Goal: Task Accomplishment & Management: Complete application form

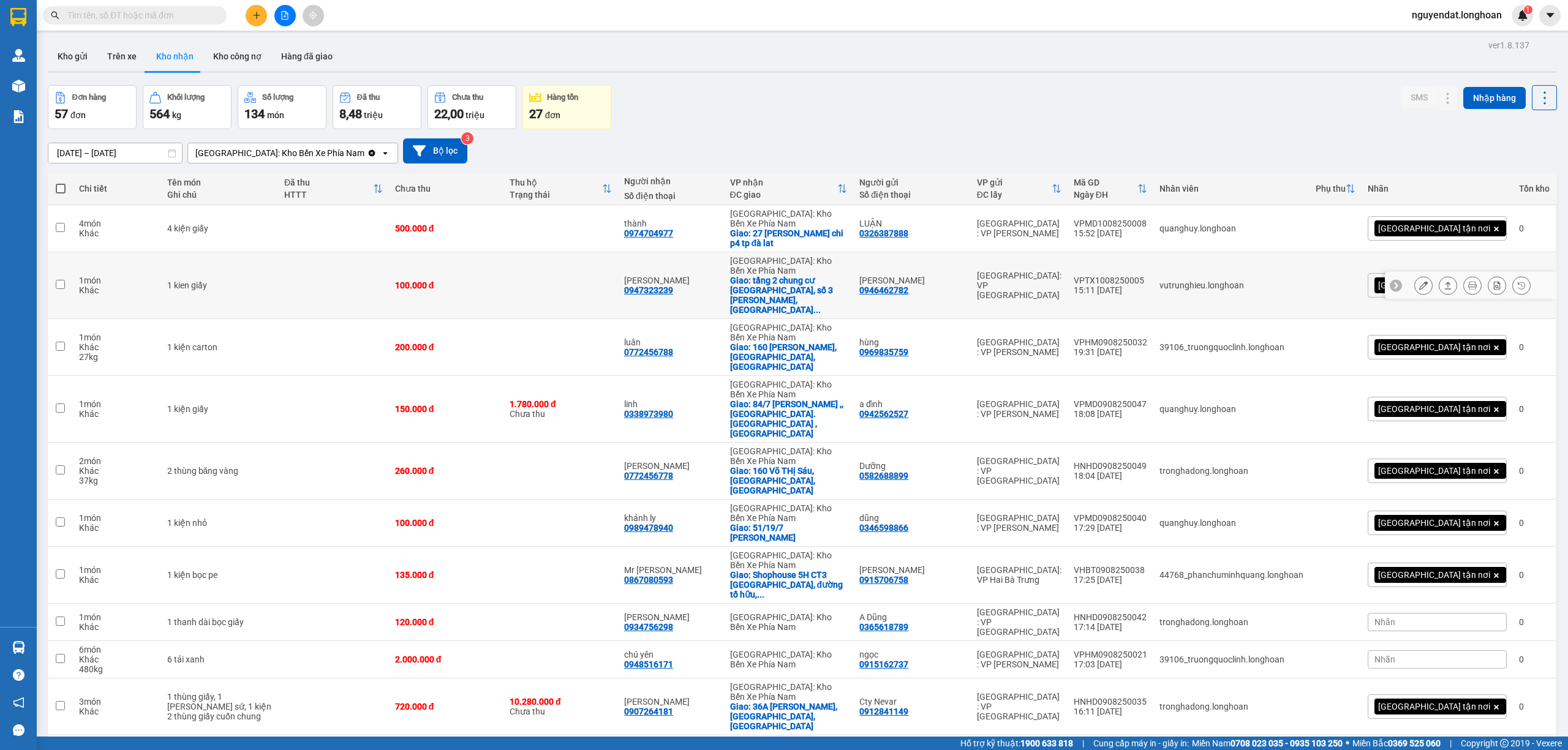
scroll to position [56, 0]
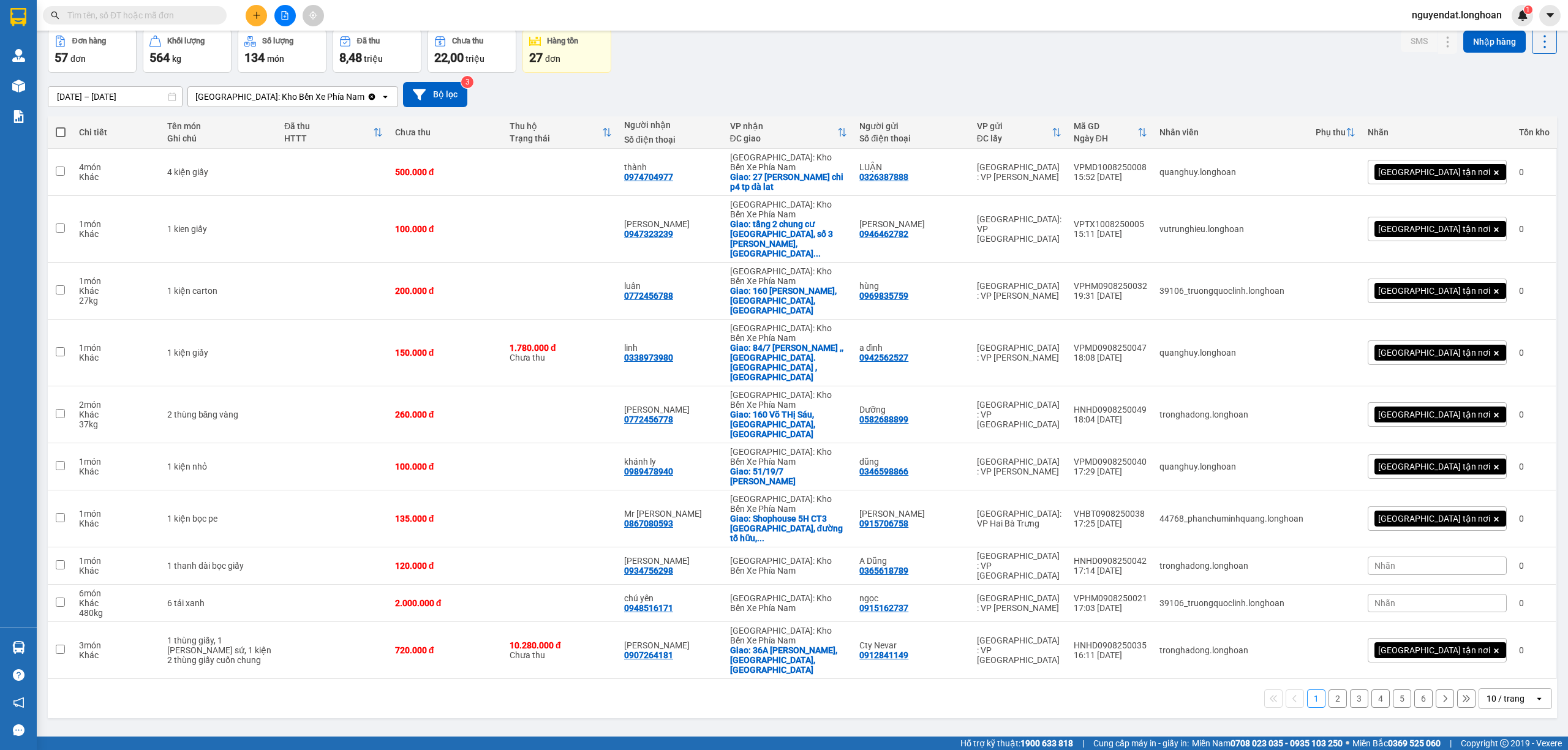
click at [1516, 689] on div "10 / trang" at bounding box center [1506, 698] width 55 height 19
click at [1513, 591] on span "100 / trang" at bounding box center [1498, 587] width 44 height 12
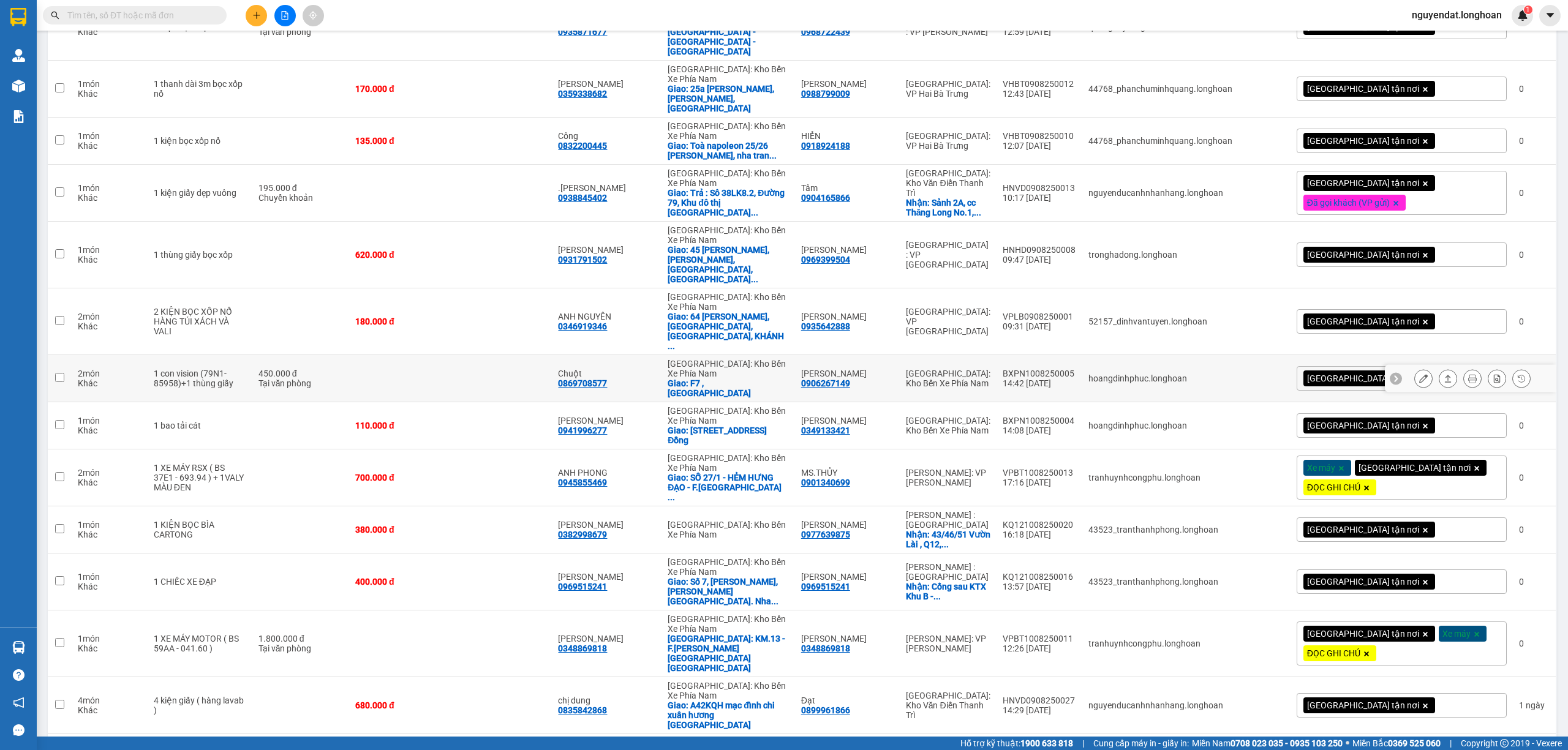
scroll to position [1118, 0]
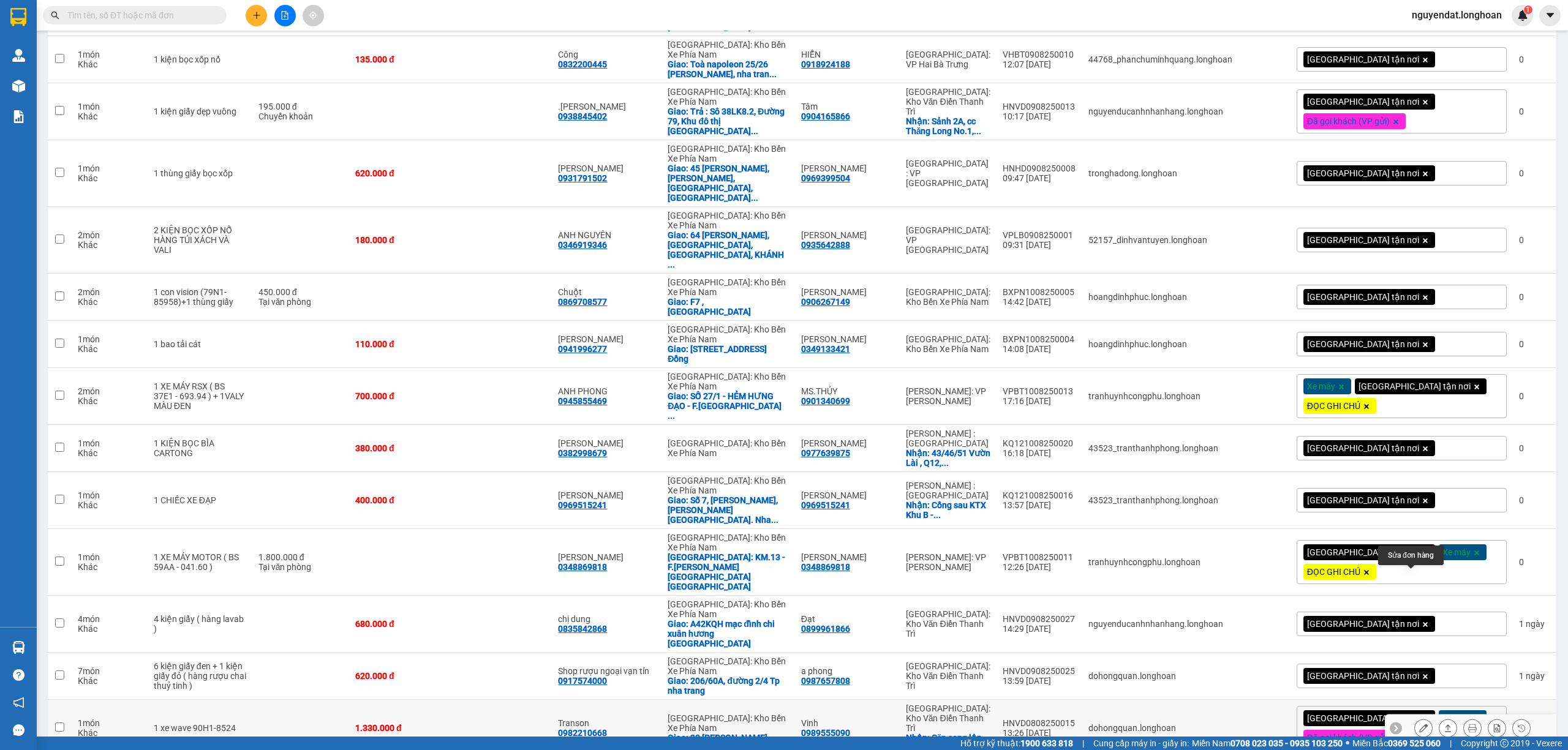
click at [1419, 724] on icon at bounding box center [1423, 728] width 9 height 9
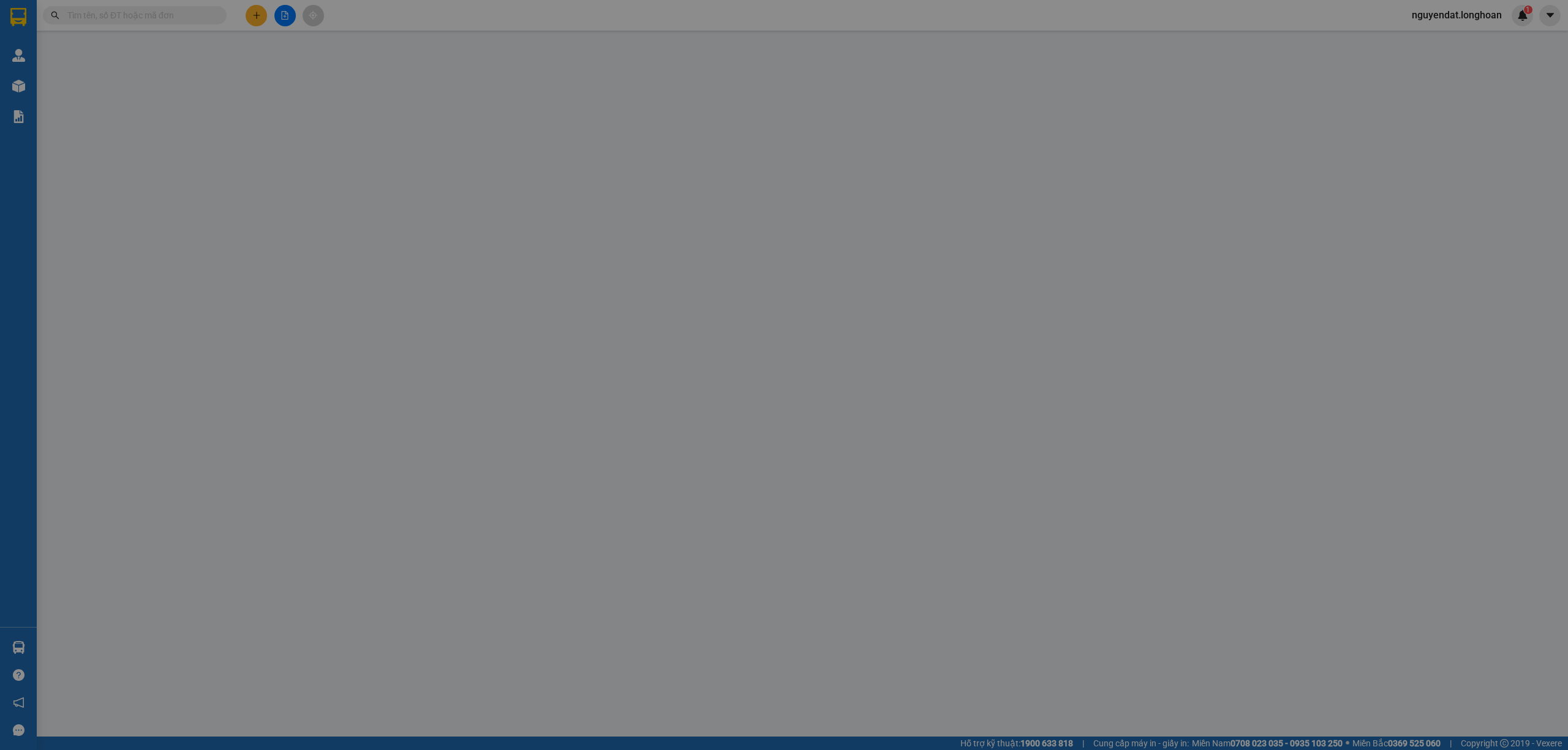
type input "0989555090"
type input "Vinh"
checkbox input "true"
type input "Căn song lập 85 đường hoa anh đào khu do [GEOGRAPHIC_DATA] [GEOGRAPHIC_DATA] ph…"
type input "0982210668"
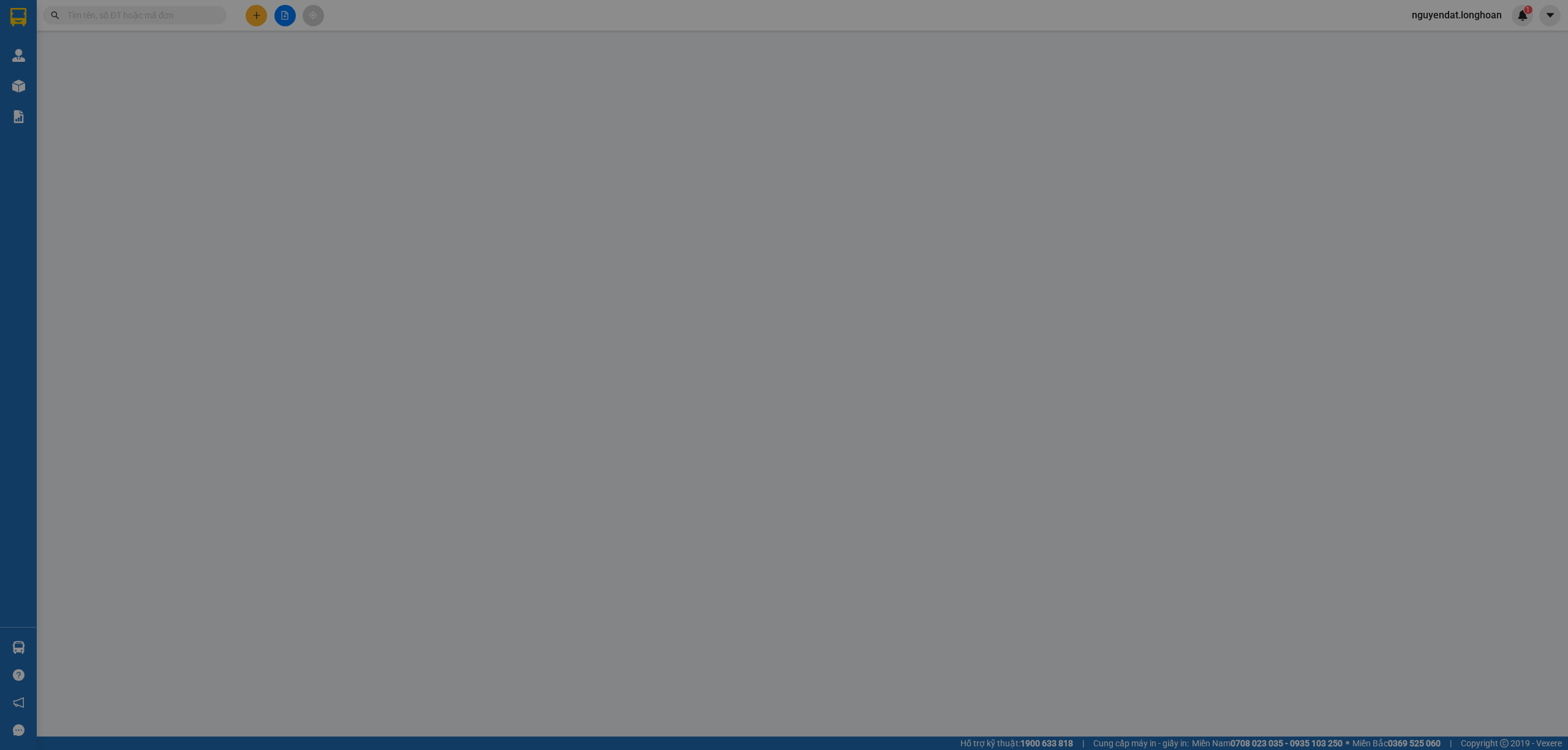
type input "Transon"
checkbox input "true"
type input "20 [PERSON_NAME] nha trang"
type input "không chìa khóa không giấy tờ"
type input "1.330.000"
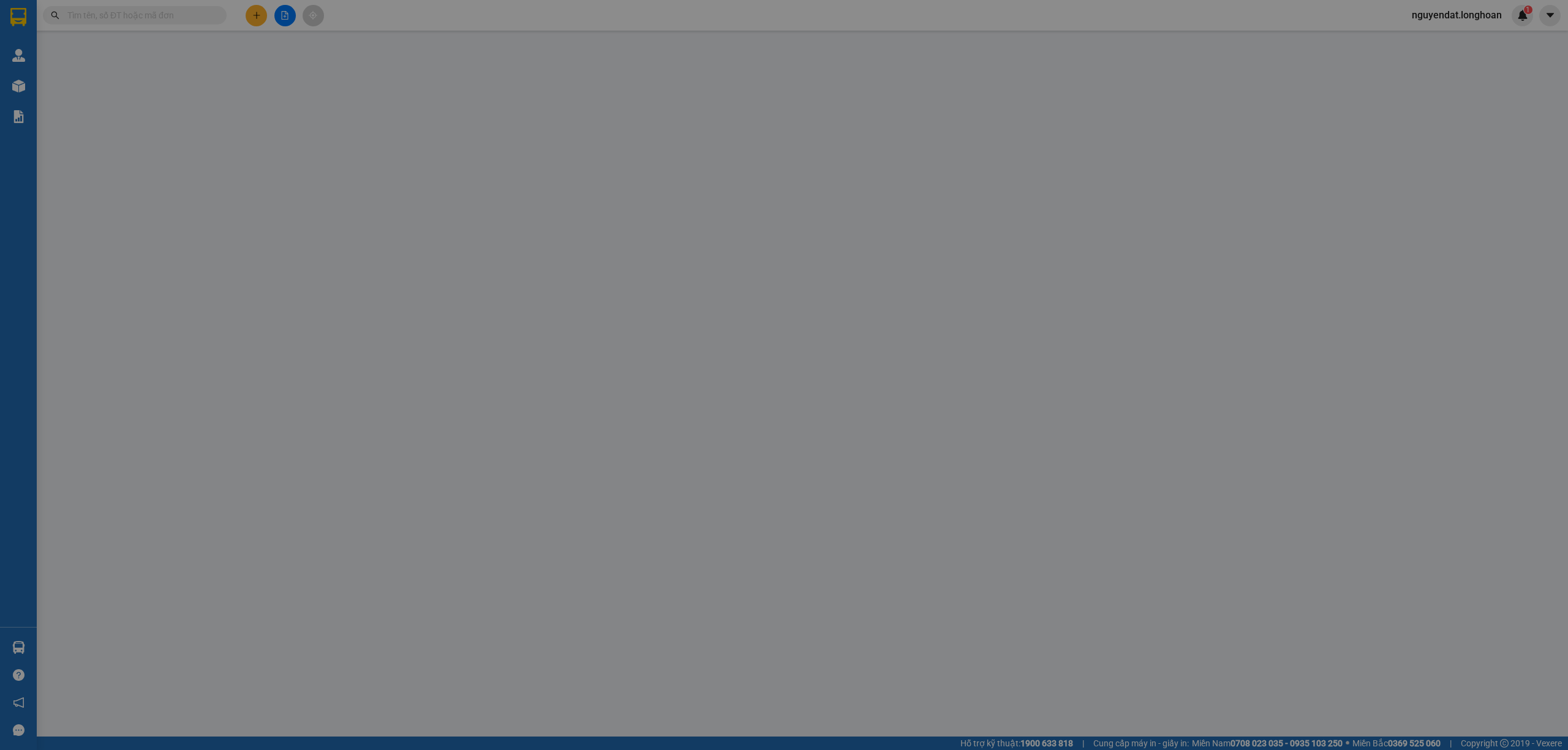
type input "1.330.000"
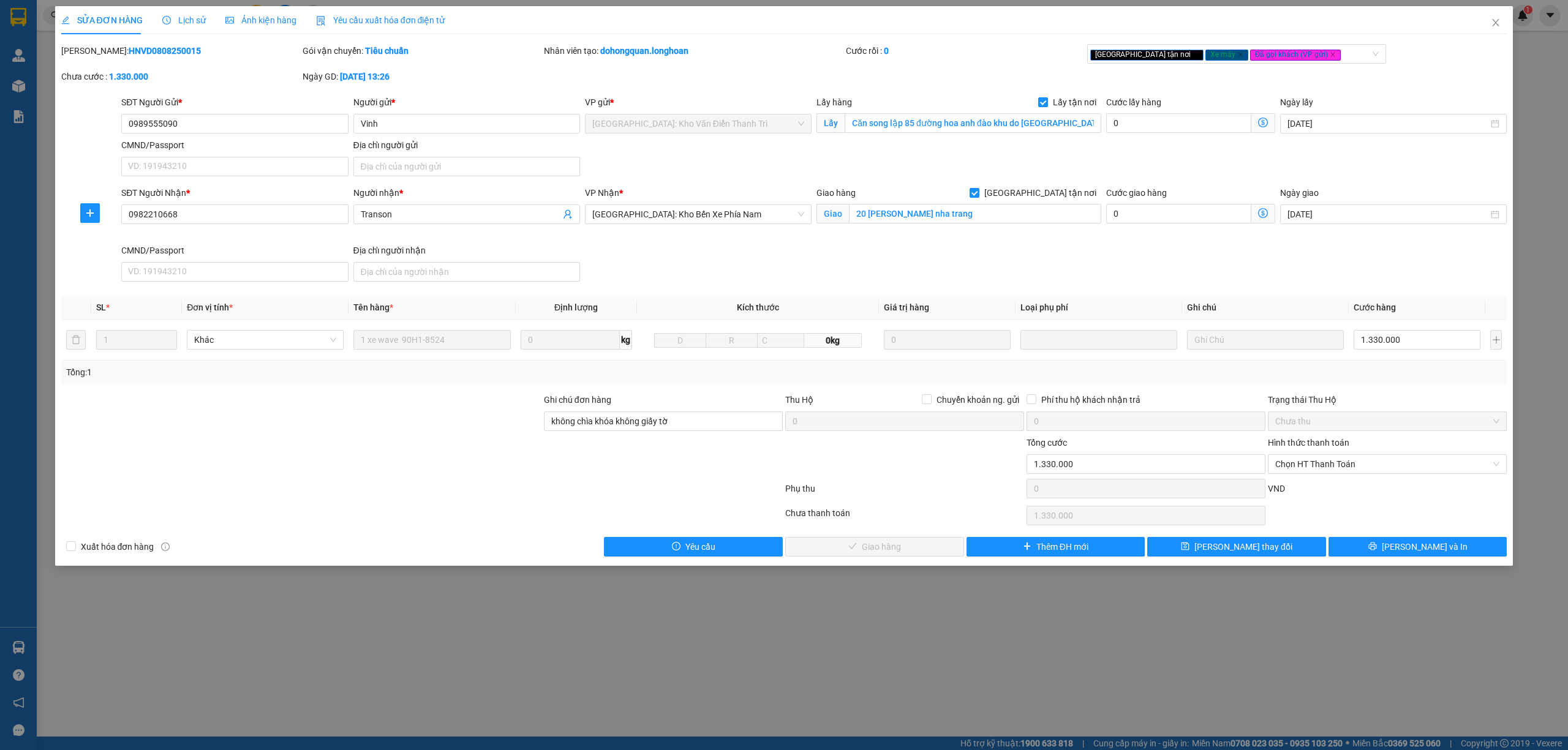
click at [194, 24] on span "Lịch sử" at bounding box center [184, 21] width 44 height 10
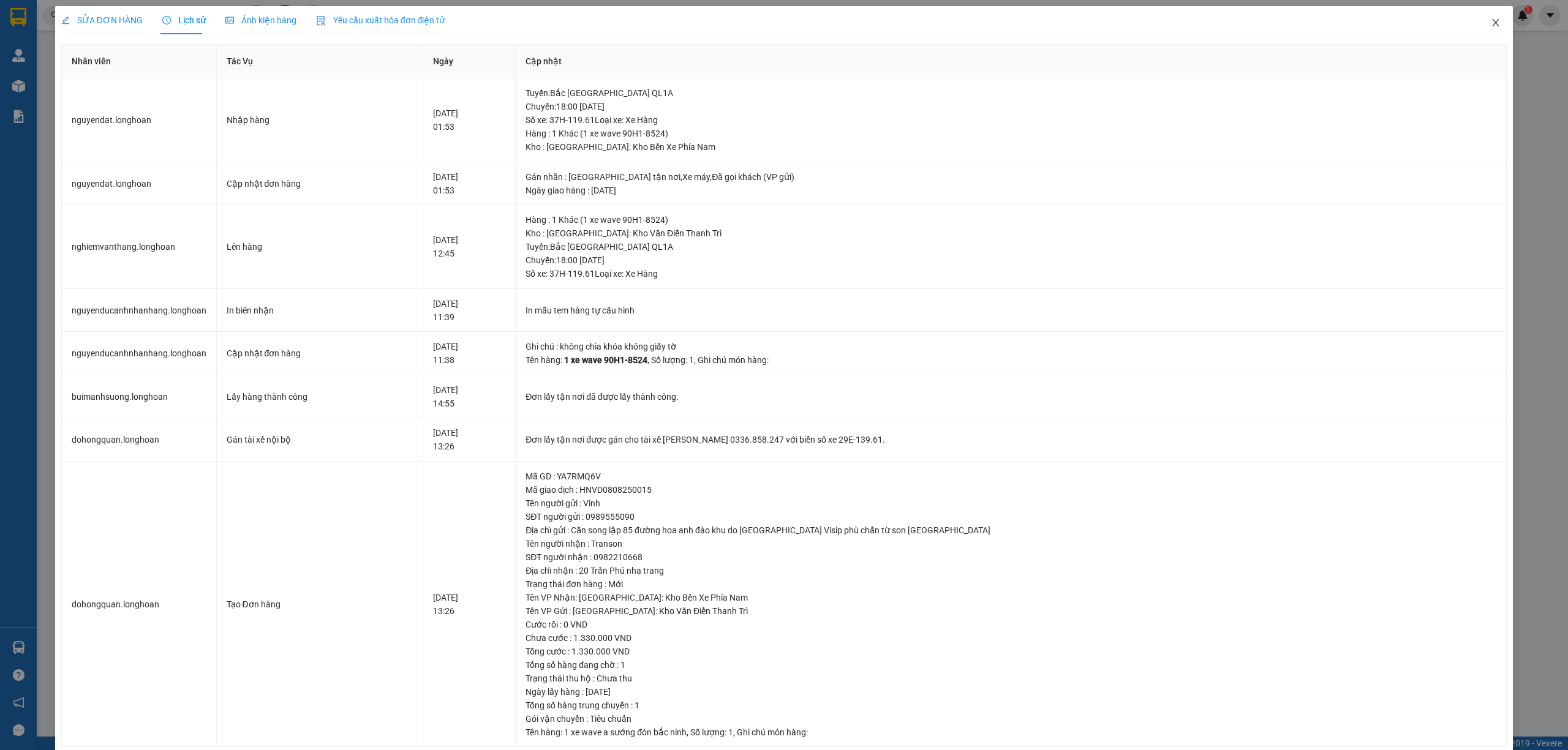
click at [1492, 25] on span "Close" at bounding box center [1496, 23] width 34 height 34
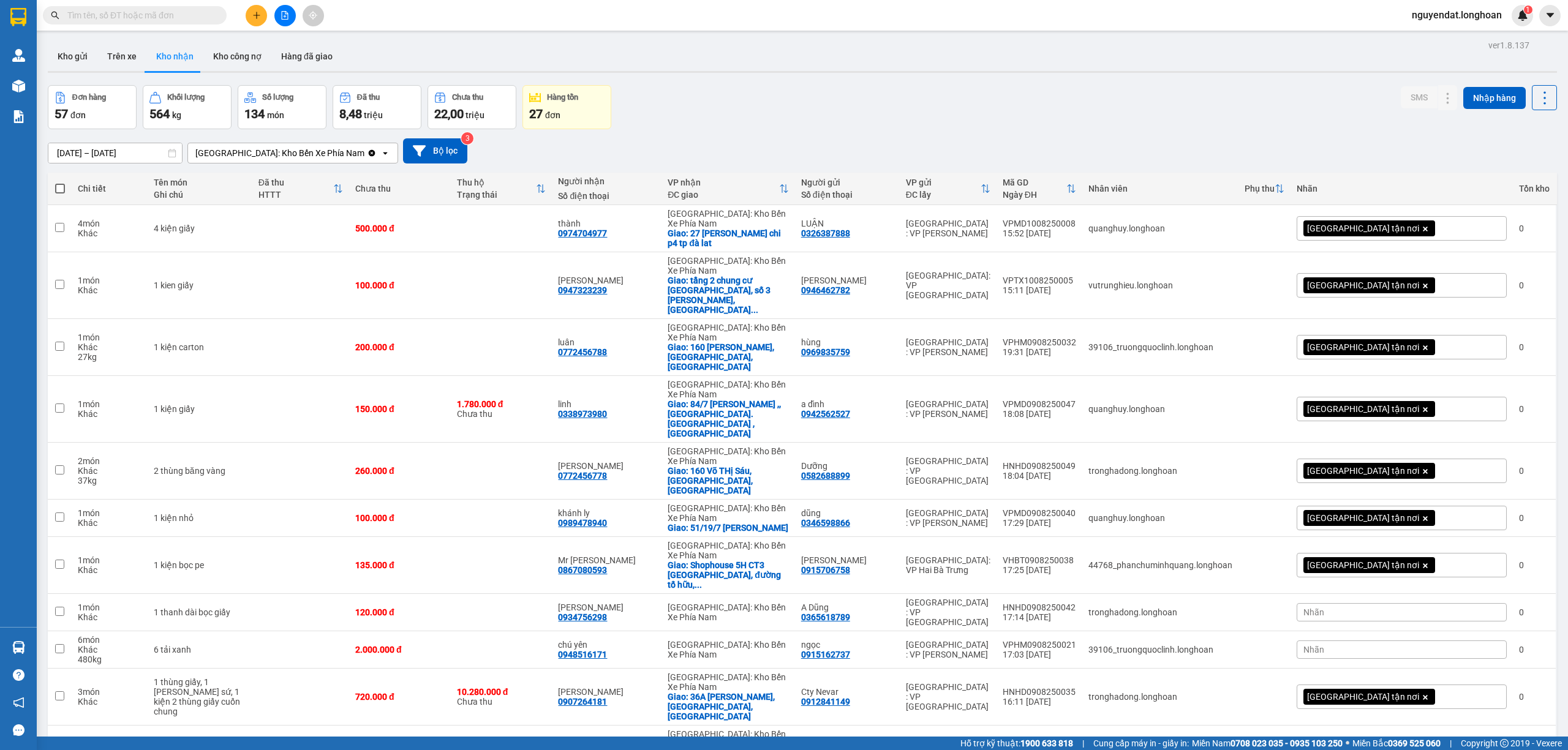
click at [287, 5] on div at bounding box center [284, 16] width 92 height 21
click at [287, 10] on button at bounding box center [285, 16] width 21 height 21
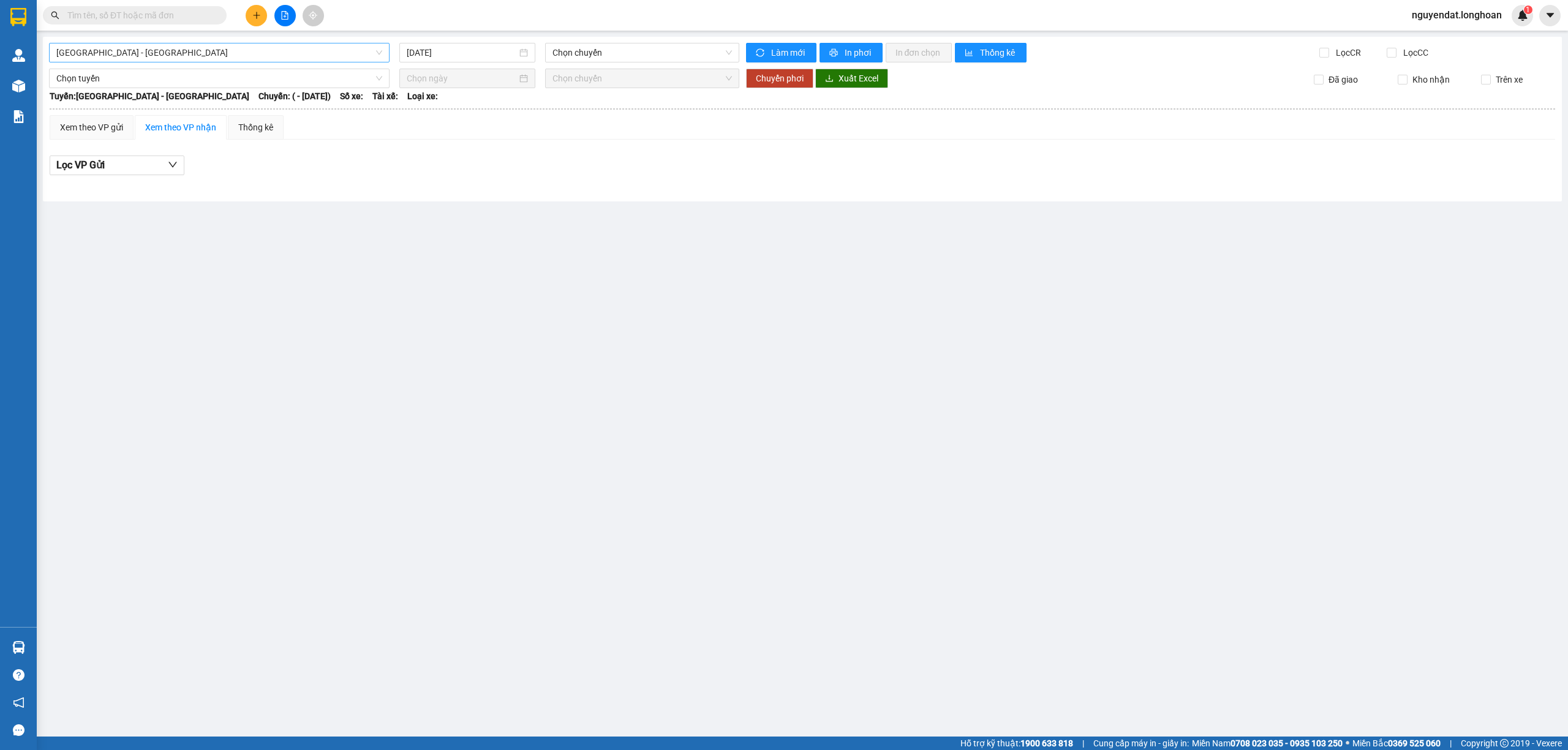
click at [256, 50] on span "[GEOGRAPHIC_DATA] - [GEOGRAPHIC_DATA]" at bounding box center [219, 52] width 326 height 18
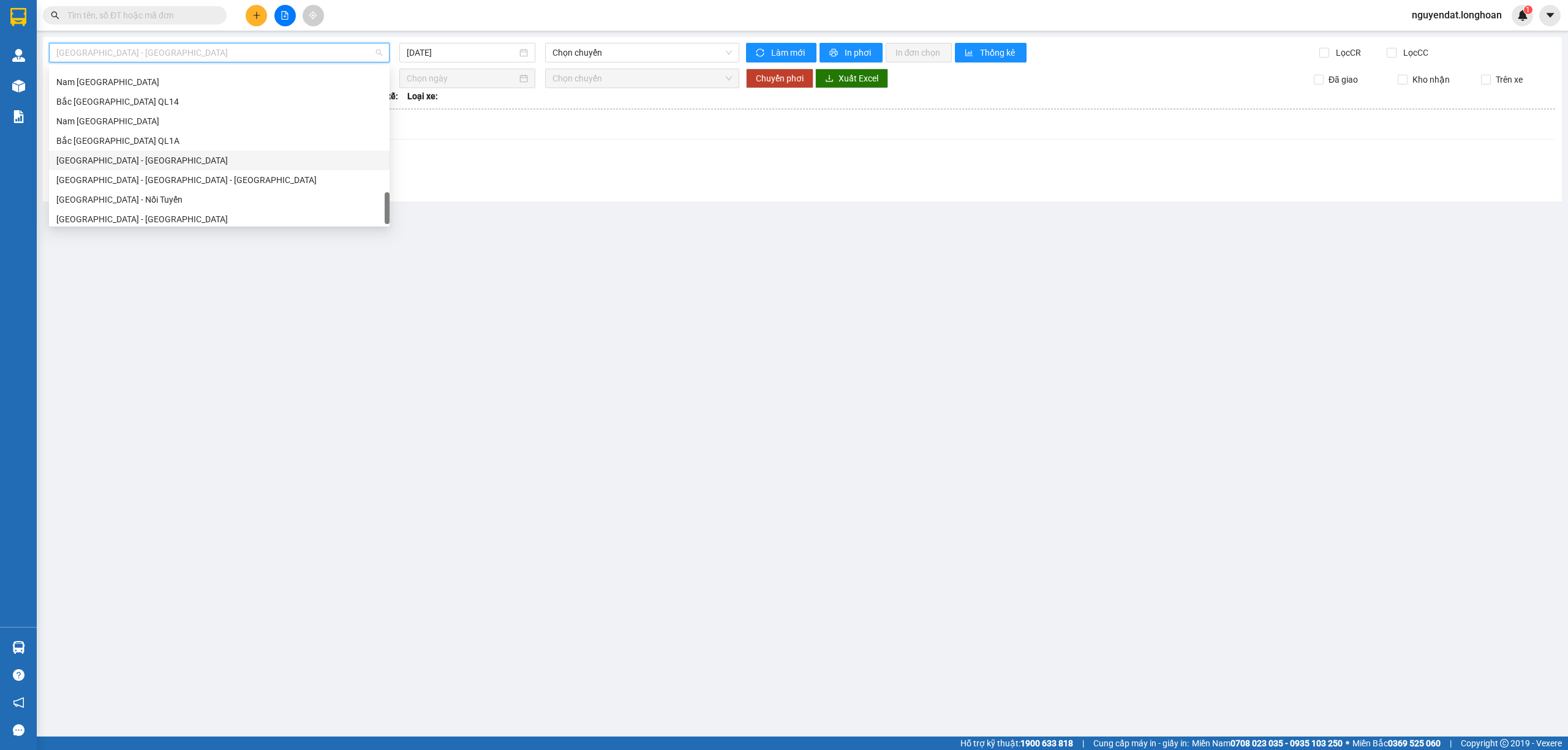
scroll to position [803, 0]
click at [186, 135] on div "Bắc [GEOGRAPHIC_DATA] QL1A" at bounding box center [219, 136] width 326 height 14
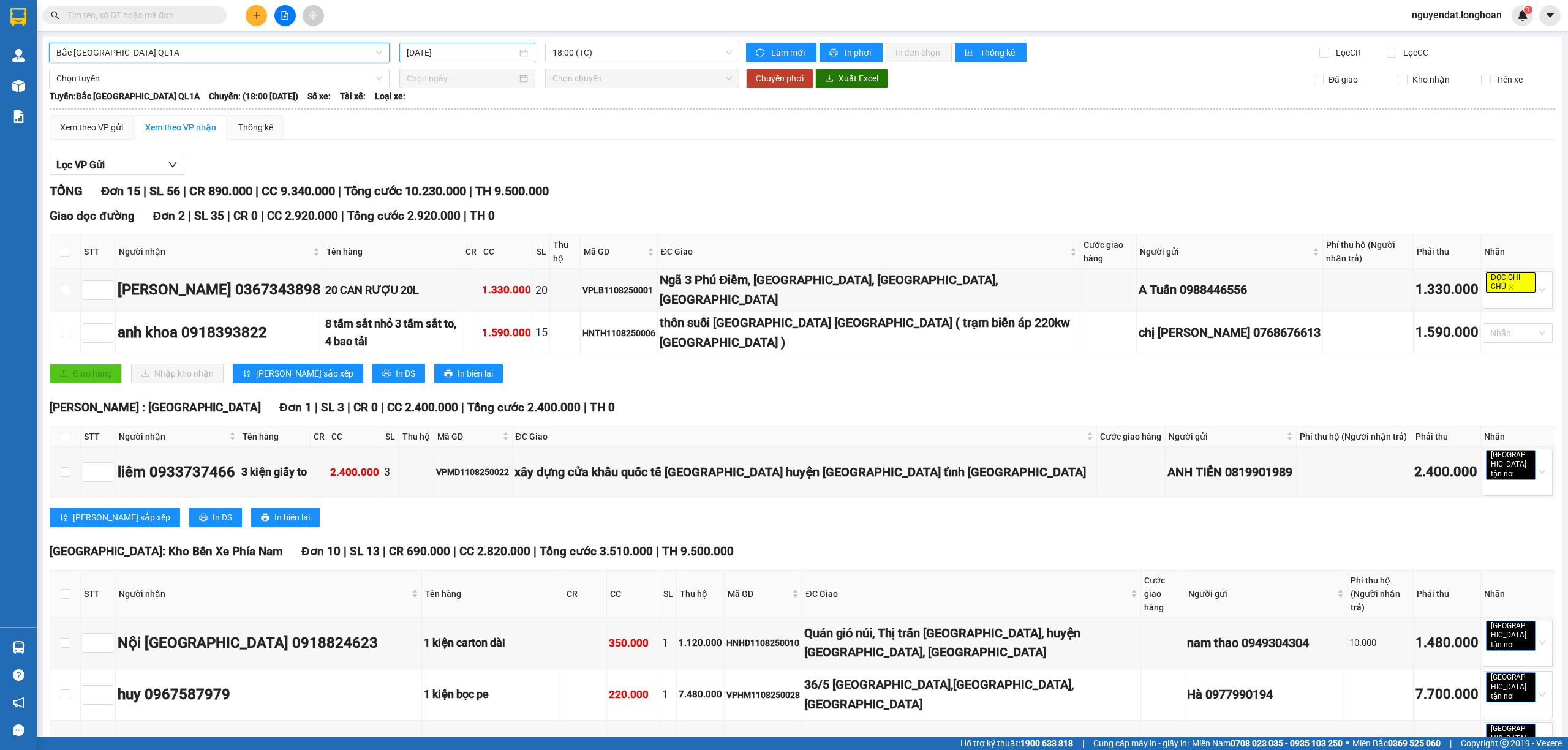
click at [442, 50] on input "[DATE]" at bounding box center [462, 53] width 110 height 14
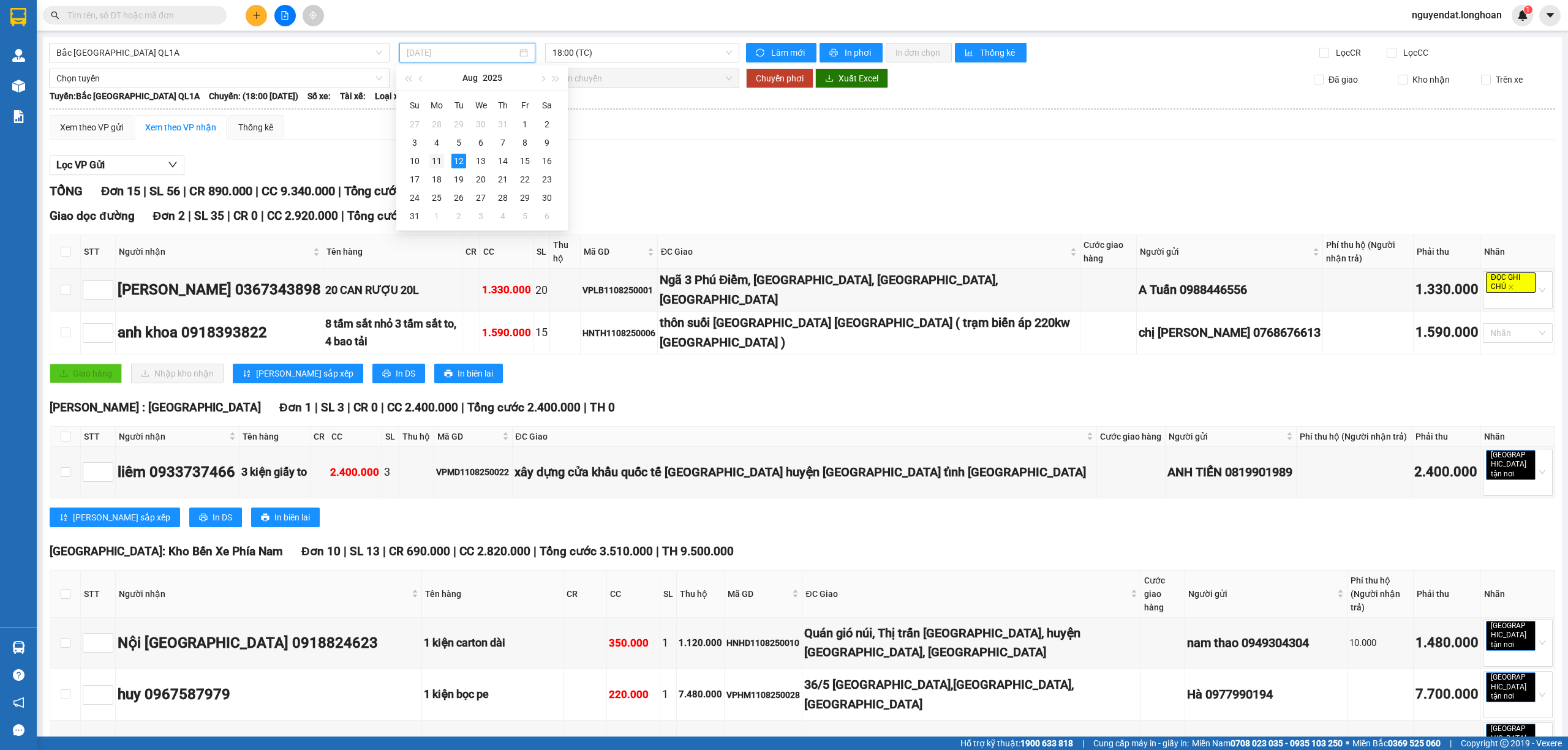
click at [442, 155] on div "11" at bounding box center [437, 161] width 15 height 15
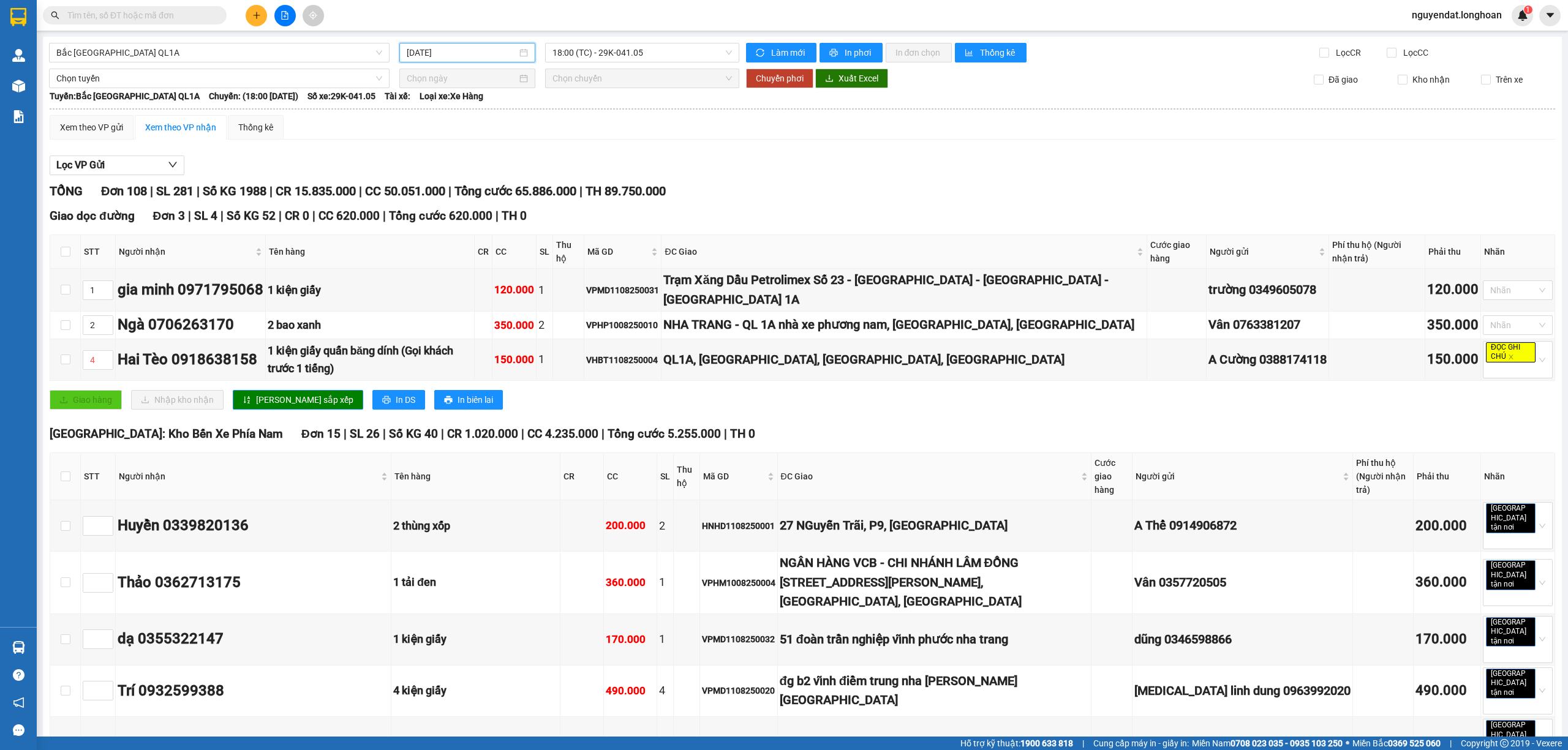
click at [495, 52] on input "[DATE]" at bounding box center [462, 53] width 110 height 14
click at [412, 161] on div "10" at bounding box center [415, 161] width 15 height 15
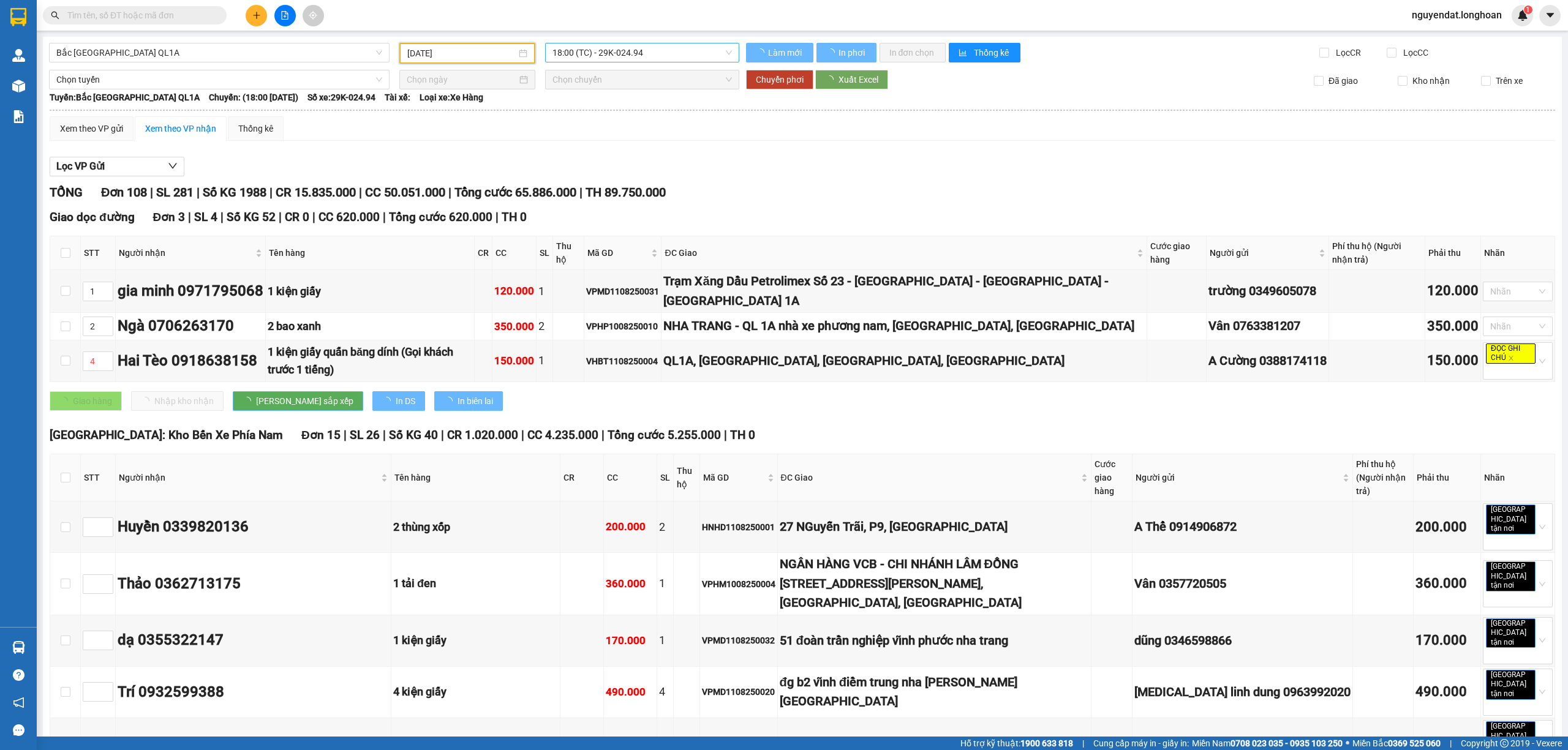
type input "[DATE]"
click at [645, 50] on span "18:00 (TC) - 29K-024.94" at bounding box center [642, 52] width 180 height 18
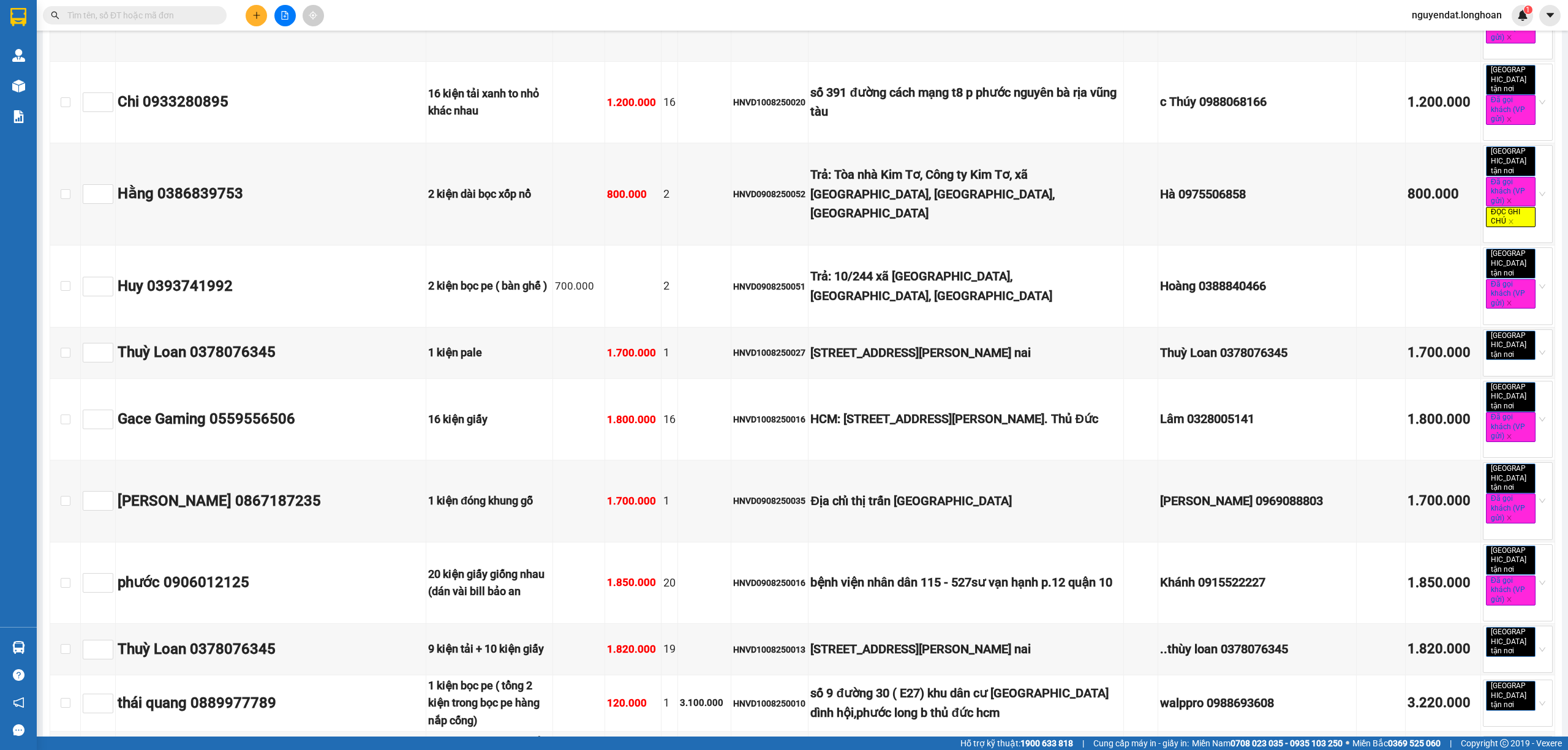
scroll to position [5431, 0]
